Goal: Task Accomplishment & Management: Manage account settings

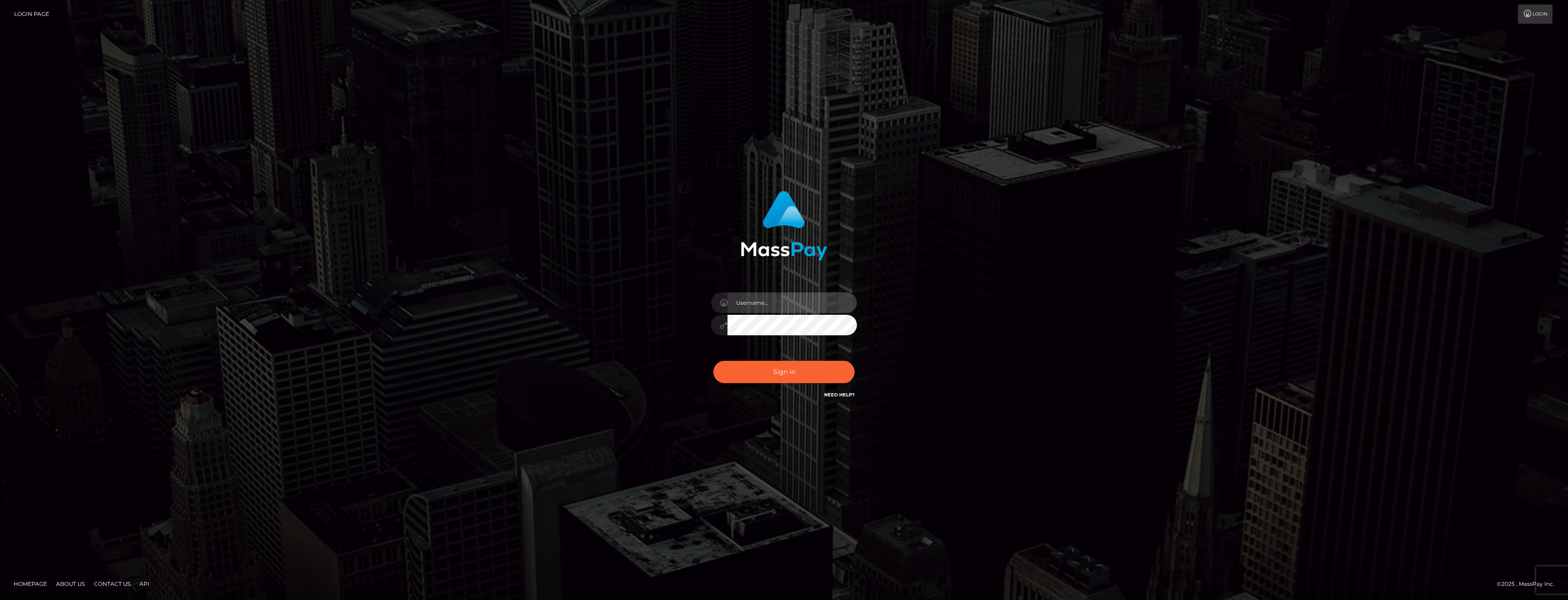
click at [761, 310] on input "text" at bounding box center [792, 303] width 129 height 20
type input "[EMAIL_ADDRESS][DOMAIN_NAME]"
click at [797, 369] on button "Sign in" at bounding box center [784, 372] width 141 height 22
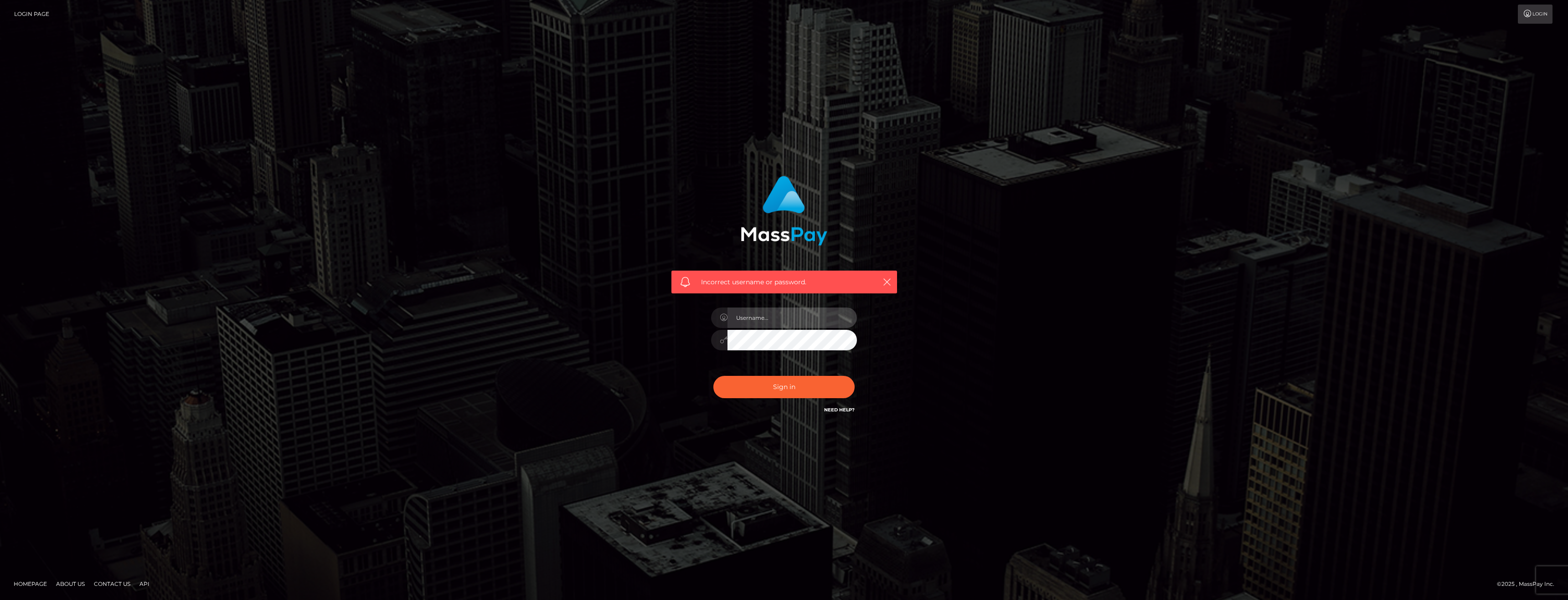
click at [760, 315] on input "text" at bounding box center [792, 318] width 129 height 20
type input "[EMAIL_ADDRESS][DOMAIN_NAME]"
click at [794, 383] on button "Sign in" at bounding box center [784, 387] width 141 height 22
click at [789, 312] on input "text" at bounding box center [792, 318] width 129 height 20
type input "[EMAIL_ADDRESS][DOMAIN_NAME]"
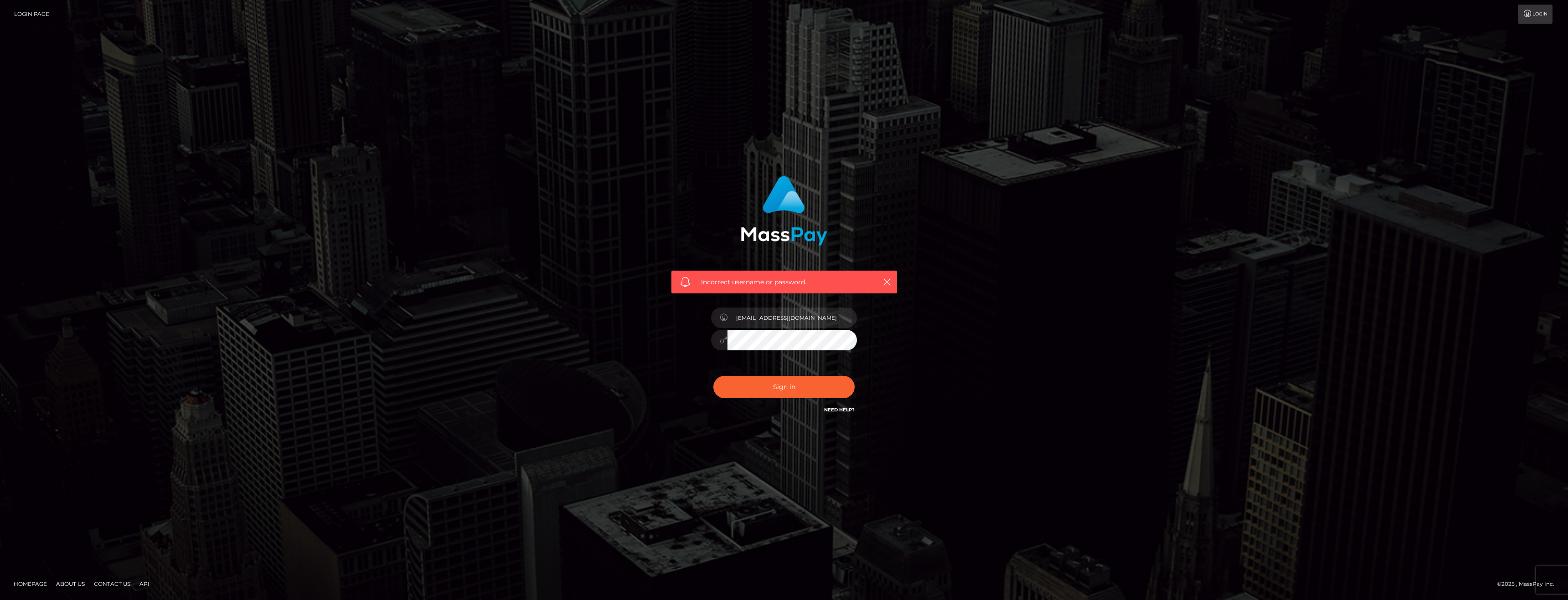
click at [425, 312] on div "Incorrect username or password. [EMAIL_ADDRESS][DOMAIN_NAME]" at bounding box center [784, 300] width 1568 height 399
click at [714, 376] on button "Sign in" at bounding box center [784, 387] width 141 height 22
type input "[EMAIL_ADDRESS][DOMAIN_NAME]"
click at [513, 359] on div "Incorrect username or password. [EMAIL_ADDRESS][DOMAIN_NAME]" at bounding box center [784, 300] width 1568 height 399
click at [714, 376] on button "Sign in" at bounding box center [784, 387] width 141 height 22
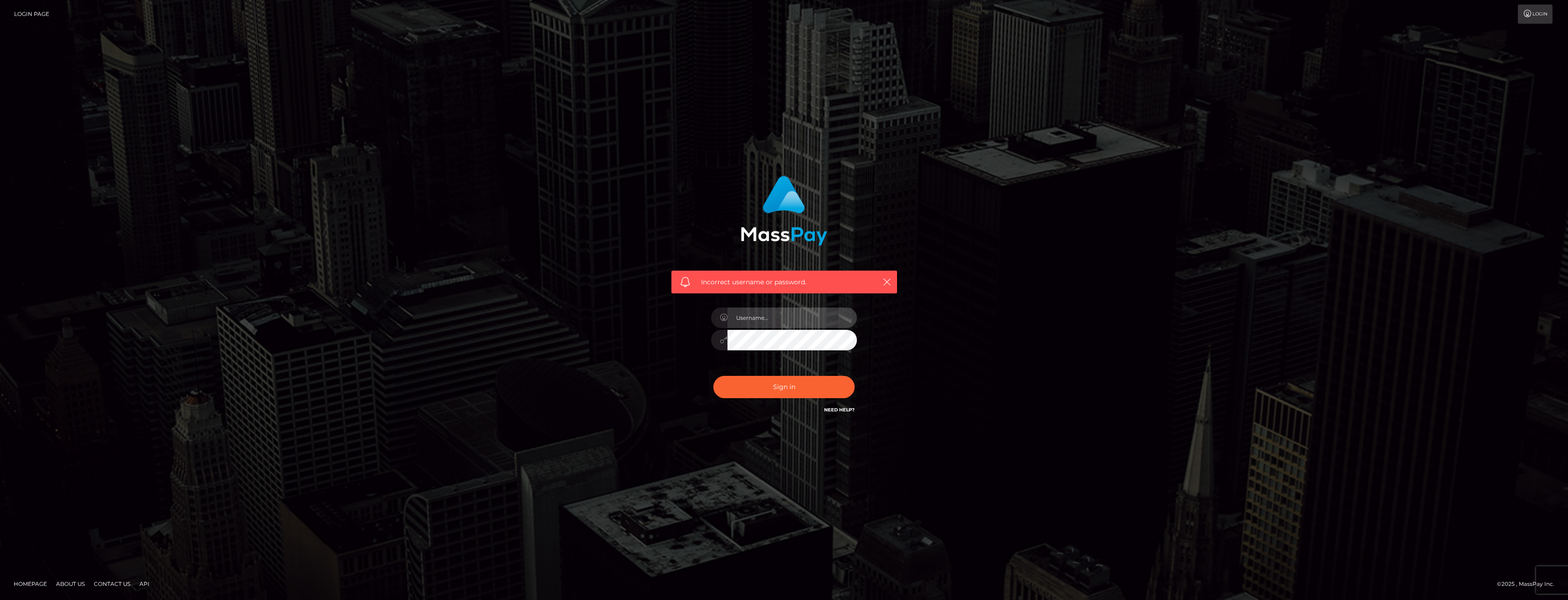
click at [782, 312] on input "text" at bounding box center [792, 318] width 129 height 20
type input "imhannahgood@gmail.com"
click at [661, 359] on div "Incorrect username or password. imhannahgood@gmail.com" at bounding box center [784, 300] width 253 height 262
click at [714, 376] on button "Sign in" at bounding box center [784, 387] width 141 height 22
